Goal: Navigation & Orientation: Understand site structure

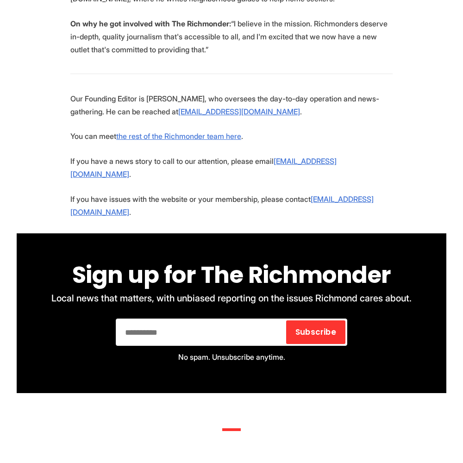
scroll to position [2210, 0]
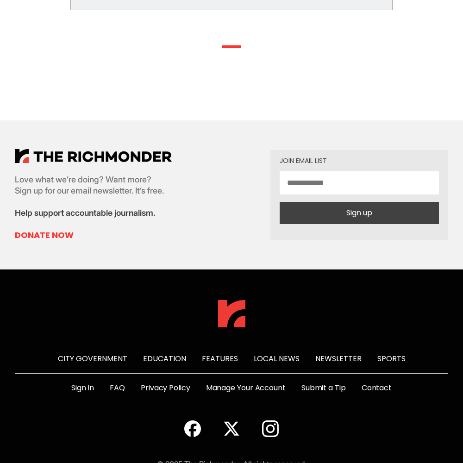
scroll to position [477, 0]
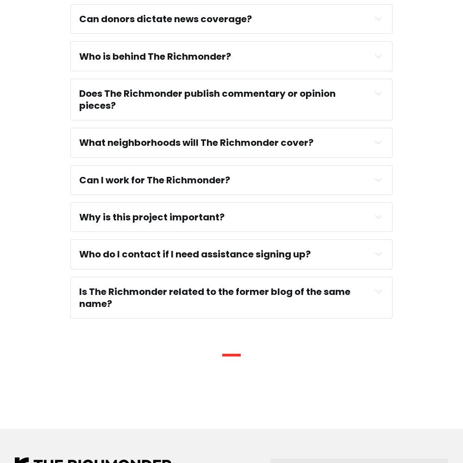
scroll to position [798, 0]
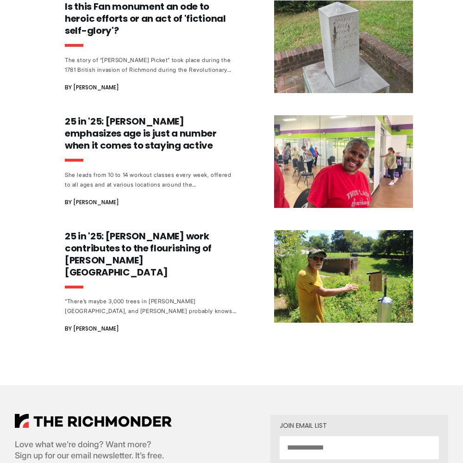
scroll to position [1206, 0]
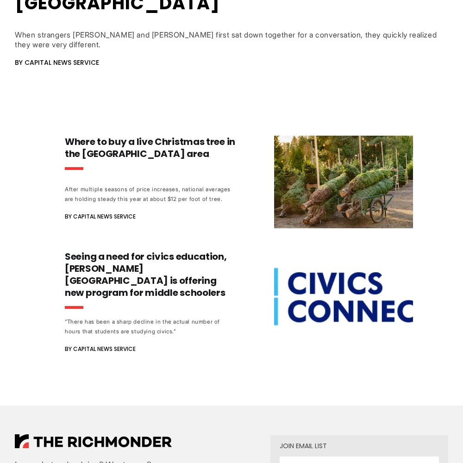
scroll to position [764, 0]
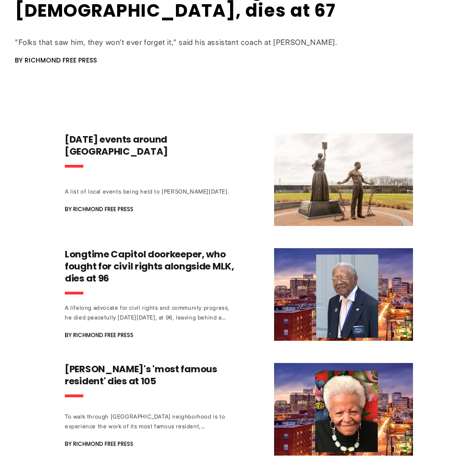
scroll to position [876, 0]
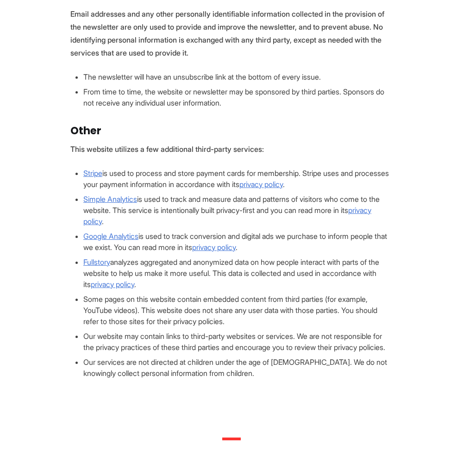
scroll to position [882, 0]
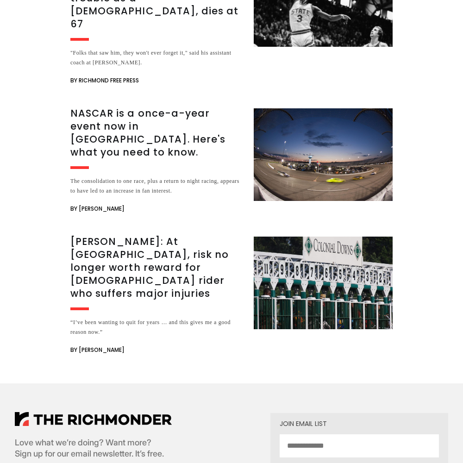
scroll to position [2038, 0]
